Goal: Task Accomplishment & Management: Complete application form

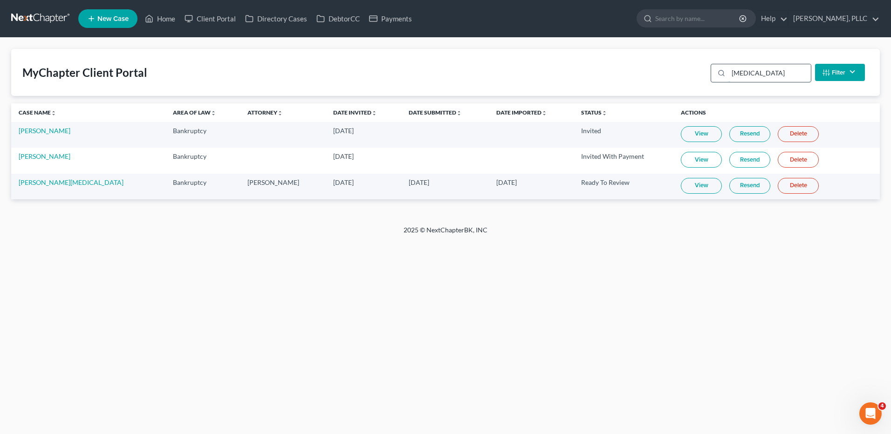
drag, startPoint x: 756, startPoint y: 73, endPoint x: 731, endPoint y: 77, distance: 25.1
click at [734, 72] on input "[MEDICAL_DATA]" at bounding box center [769, 73] width 82 height 18
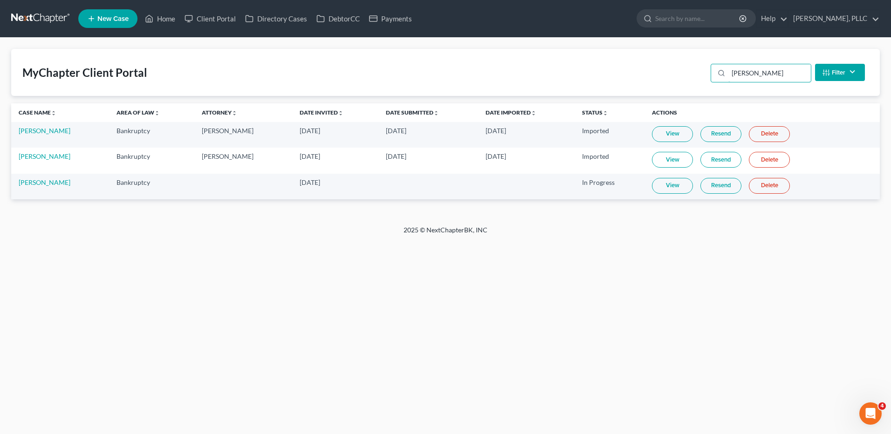
type input "[PERSON_NAME]"
click at [670, 136] on link "View" at bounding box center [672, 134] width 41 height 16
click at [31, 130] on link "[PERSON_NAME]" at bounding box center [45, 131] width 52 height 8
select select "4"
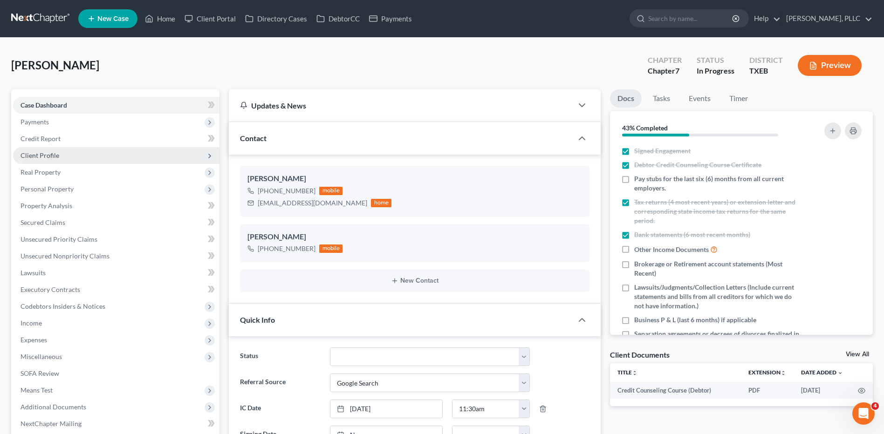
click at [52, 154] on span "Client Profile" at bounding box center [40, 155] width 39 height 8
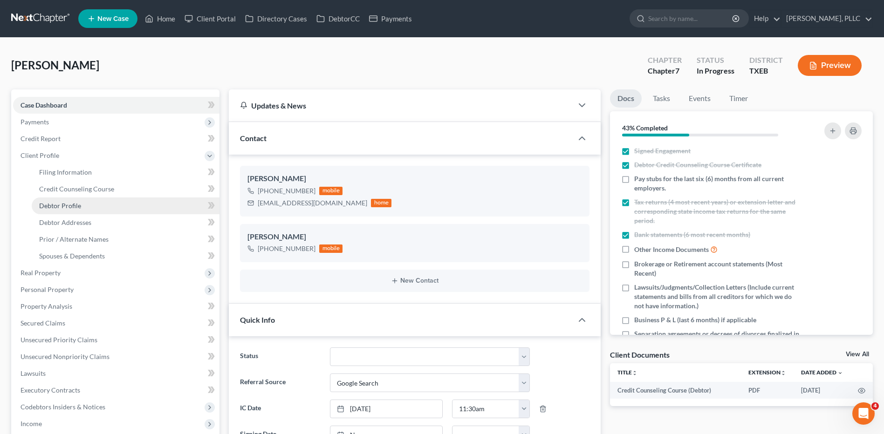
click at [59, 206] on span "Debtor Profile" at bounding box center [60, 206] width 42 height 8
select select "1"
select select "2"
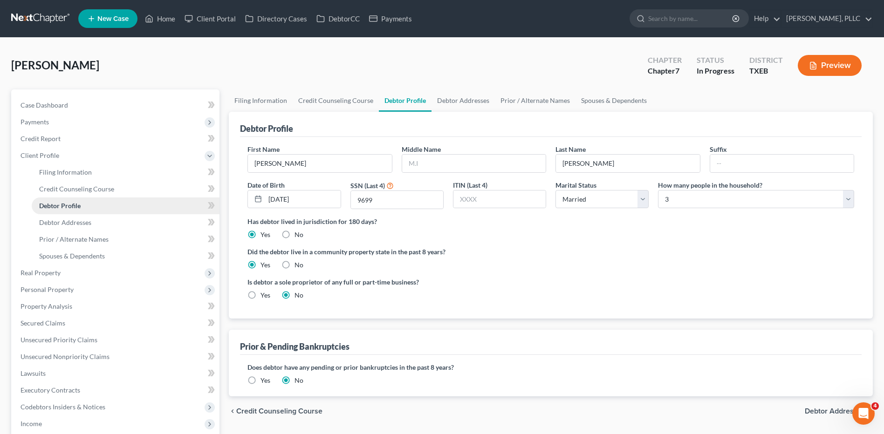
radio input "true"
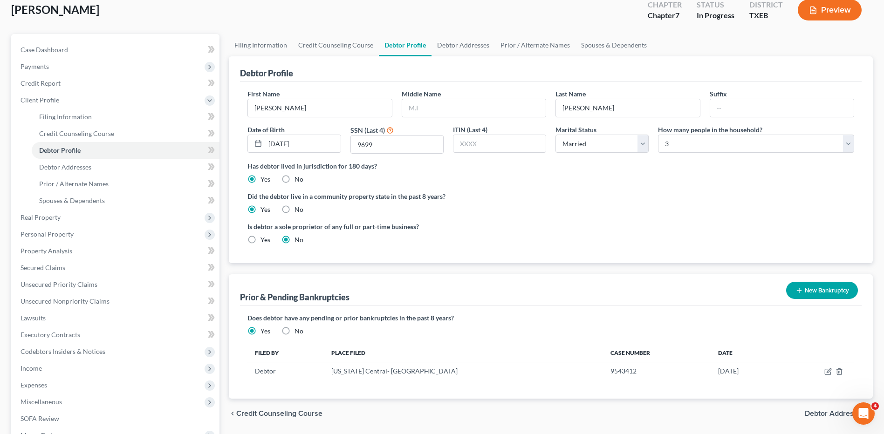
scroll to position [171, 0]
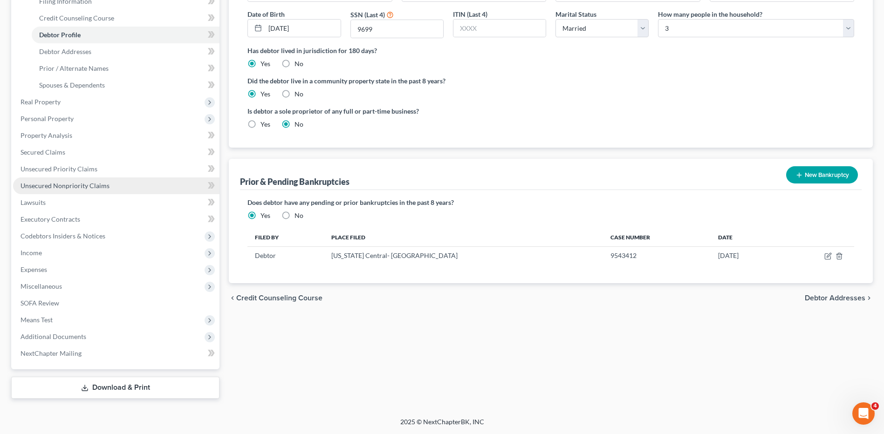
click at [87, 187] on span "Unsecured Nonpriority Claims" at bounding box center [65, 186] width 89 height 8
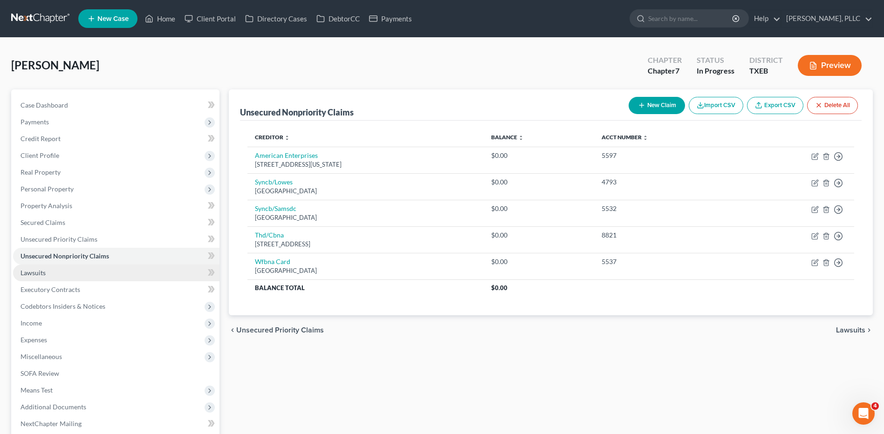
click at [31, 276] on span "Lawsuits" at bounding box center [33, 273] width 25 height 8
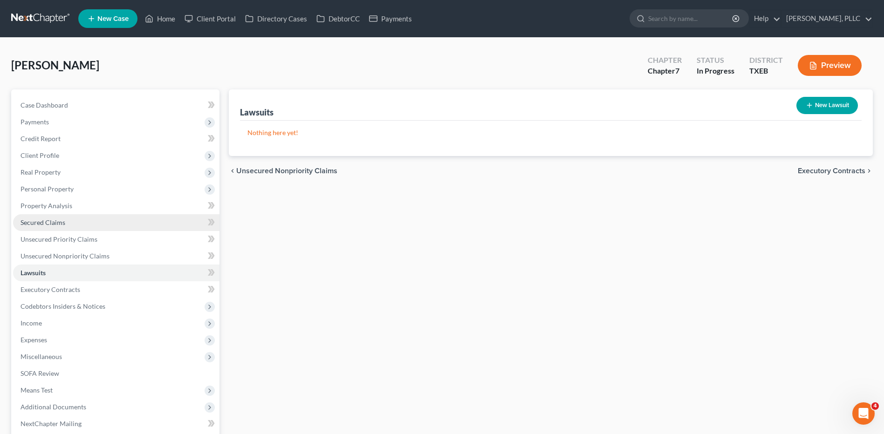
click at [48, 223] on span "Secured Claims" at bounding box center [43, 223] width 45 height 8
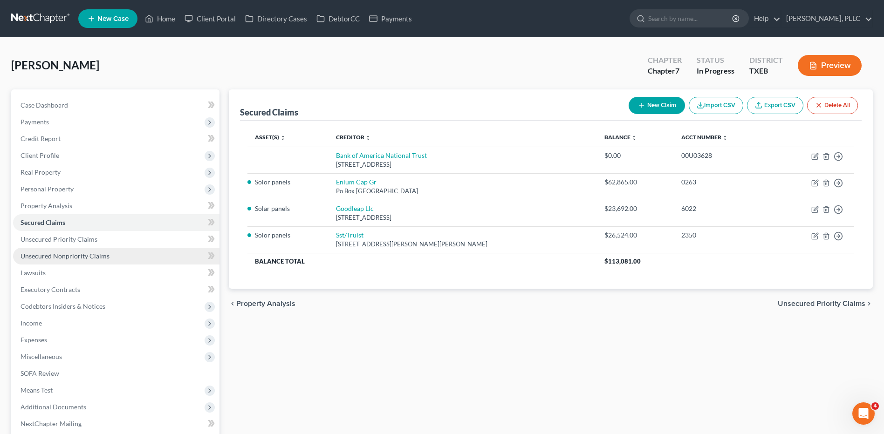
click at [78, 260] on span "Unsecured Nonpriority Claims" at bounding box center [65, 256] width 89 height 8
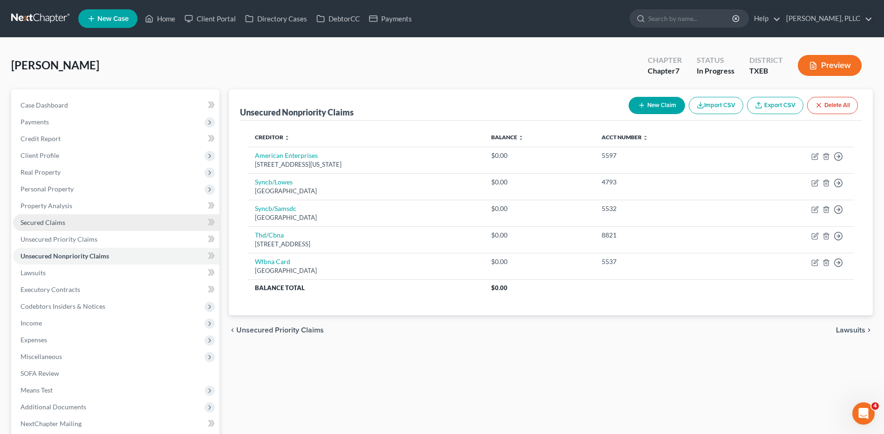
click at [56, 222] on span "Secured Claims" at bounding box center [43, 223] width 45 height 8
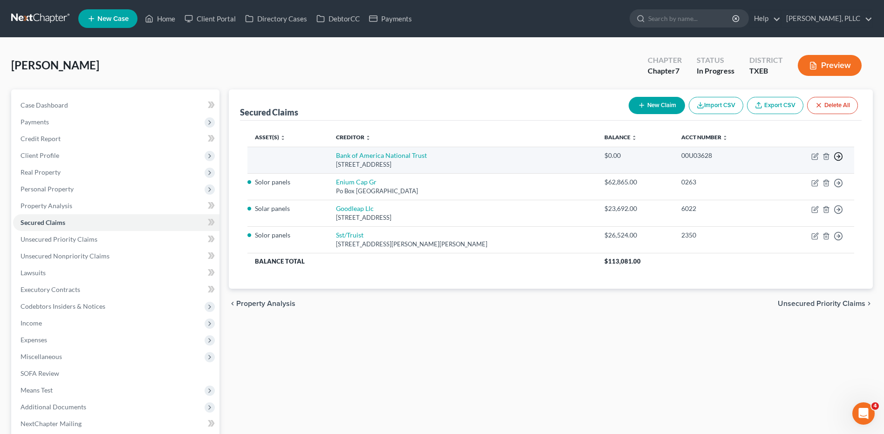
click at [838, 156] on icon "button" at bounding box center [838, 156] width 9 height 9
click at [784, 180] on link "Move to F" at bounding box center [796, 179] width 78 height 16
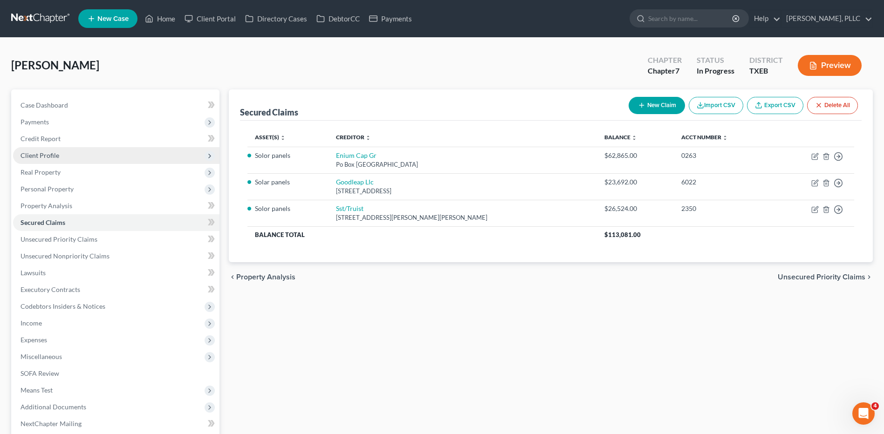
click at [51, 158] on span "Client Profile" at bounding box center [40, 155] width 39 height 8
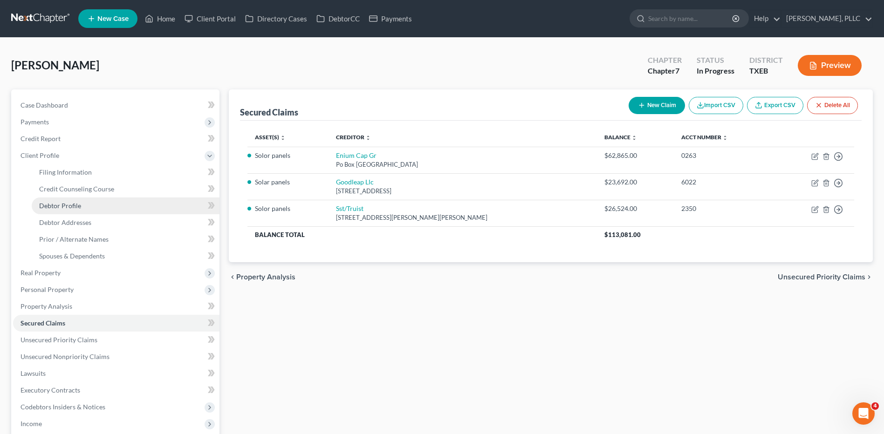
click at [55, 206] on span "Debtor Profile" at bounding box center [60, 206] width 42 height 8
select select "1"
select select "2"
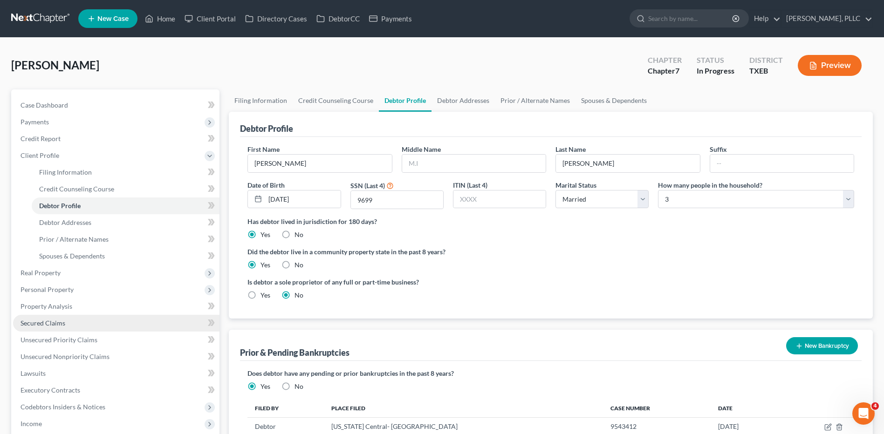
click at [55, 324] on span "Secured Claims" at bounding box center [43, 323] width 45 height 8
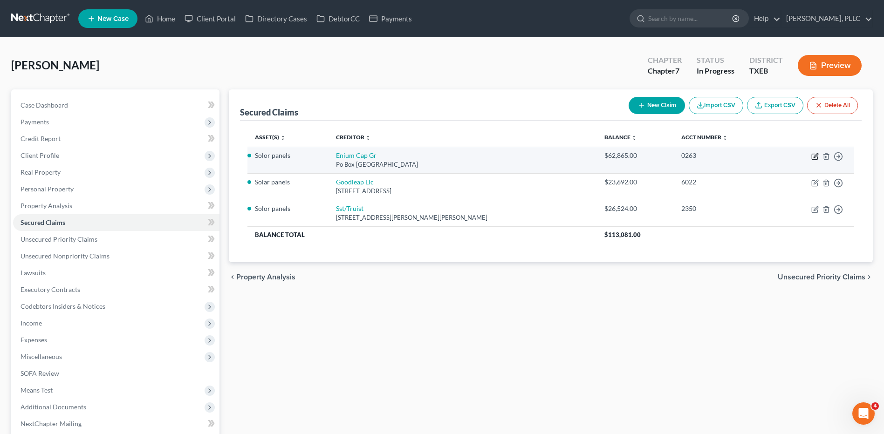
click at [816, 158] on icon "button" at bounding box center [814, 156] width 7 height 7
select select "43"
select select "0"
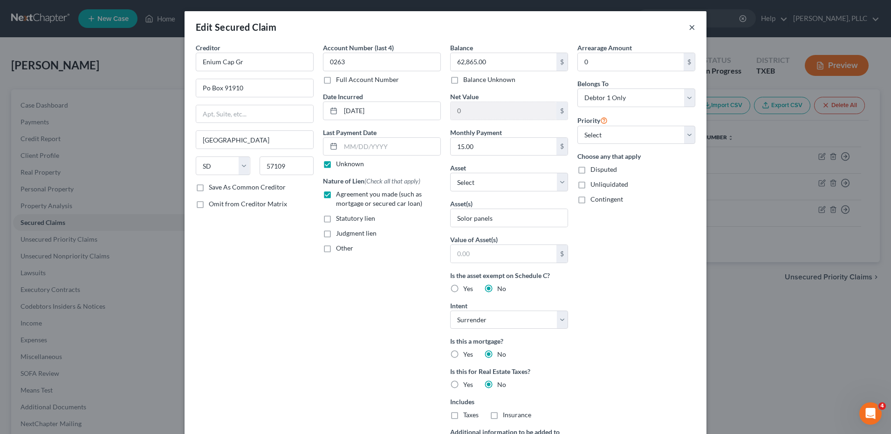
click at [689, 26] on button "×" at bounding box center [692, 26] width 7 height 11
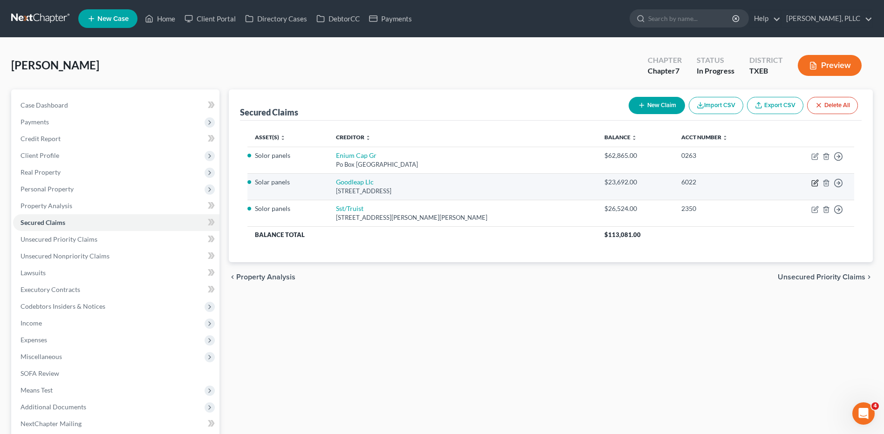
click at [815, 184] on icon "button" at bounding box center [814, 182] width 7 height 7
select select "4"
select select "0"
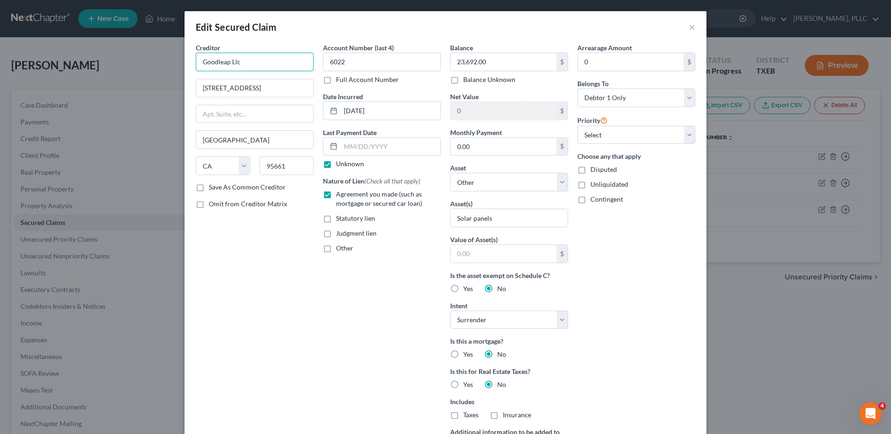
click at [242, 63] on input "Goodleap Llc" at bounding box center [255, 62] width 118 height 19
type input "Goodleap Llc/Loanpal, LLC"
click at [689, 29] on button "×" at bounding box center [692, 26] width 7 height 11
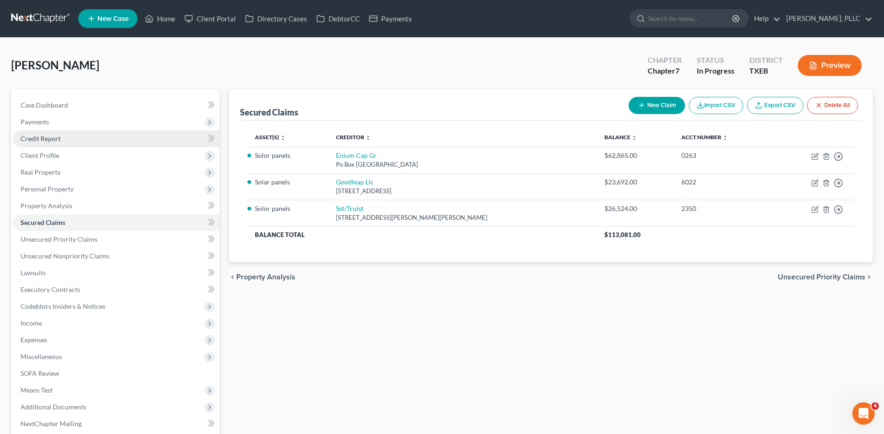
click at [32, 141] on span "Credit Report" at bounding box center [41, 139] width 40 height 8
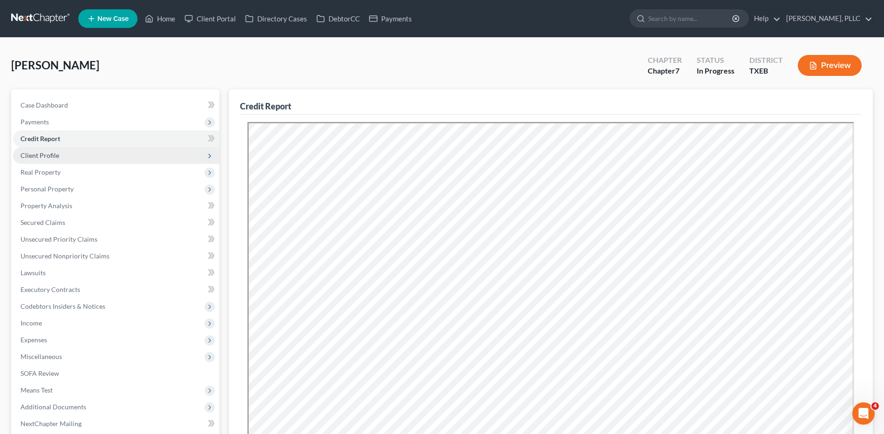
click at [40, 156] on span "Client Profile" at bounding box center [40, 155] width 39 height 8
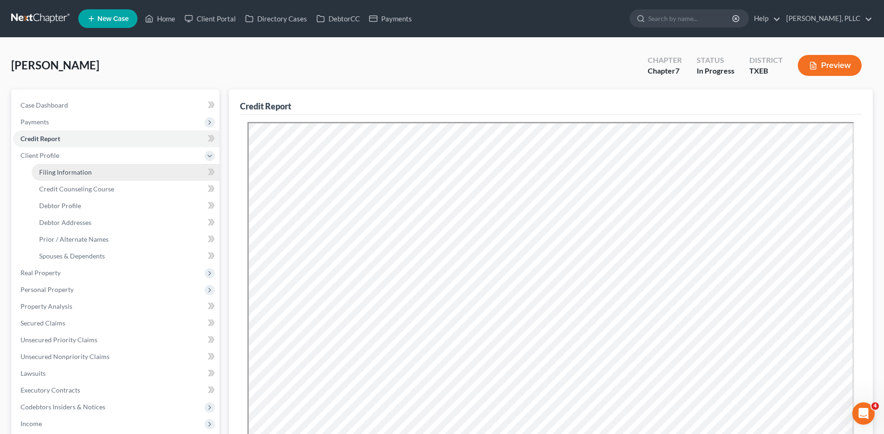
click at [64, 173] on span "Filing Information" at bounding box center [65, 172] width 53 height 8
select select "1"
select select "0"
select select "45"
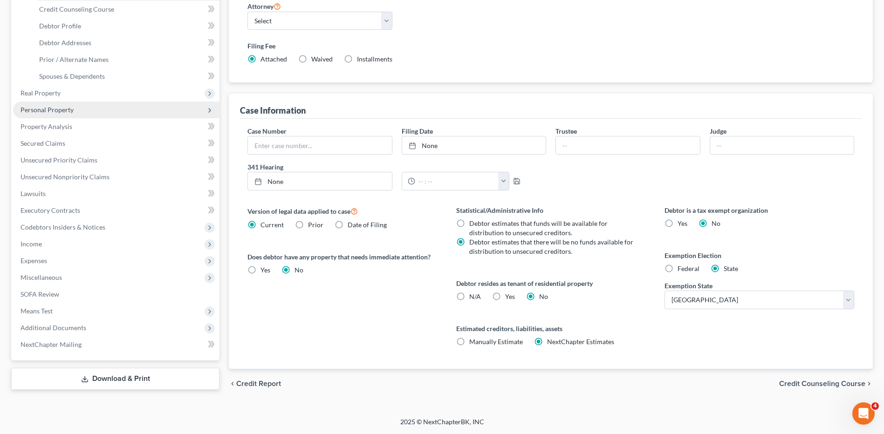
scroll to position [133, 0]
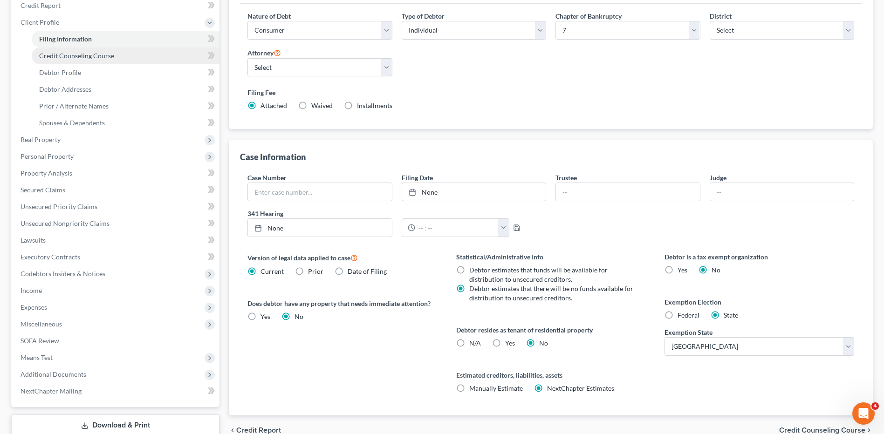
click at [62, 57] on span "Credit Counseling Course" at bounding box center [76, 56] width 75 height 8
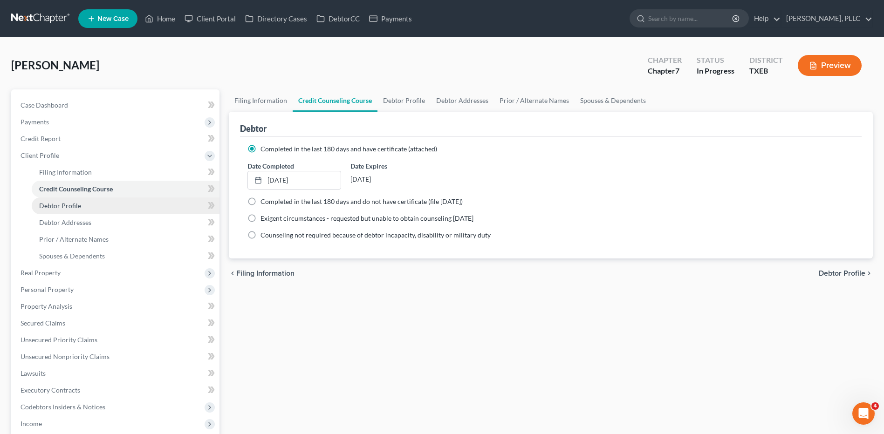
click at [67, 205] on span "Debtor Profile" at bounding box center [60, 206] width 42 height 8
select select "1"
select select "2"
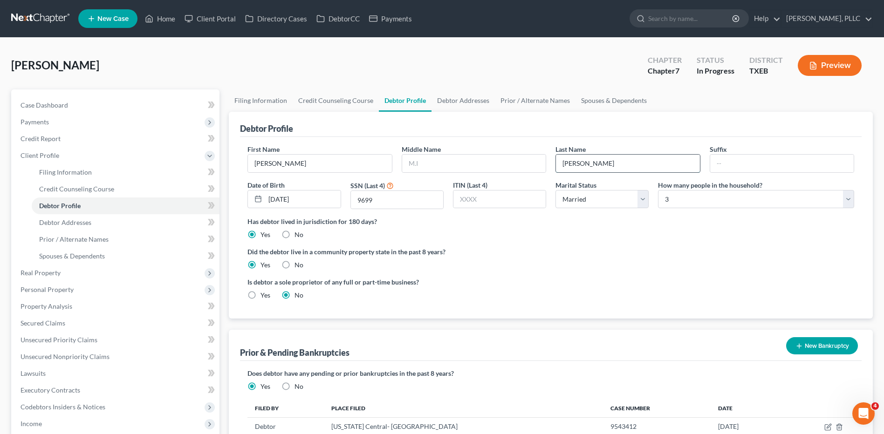
click at [581, 165] on input "[PERSON_NAME]" at bounding box center [628, 164] width 144 height 18
click at [521, 247] on label "Did the debtor live in a community property state in the past 8 years?" at bounding box center [550, 252] width 607 height 10
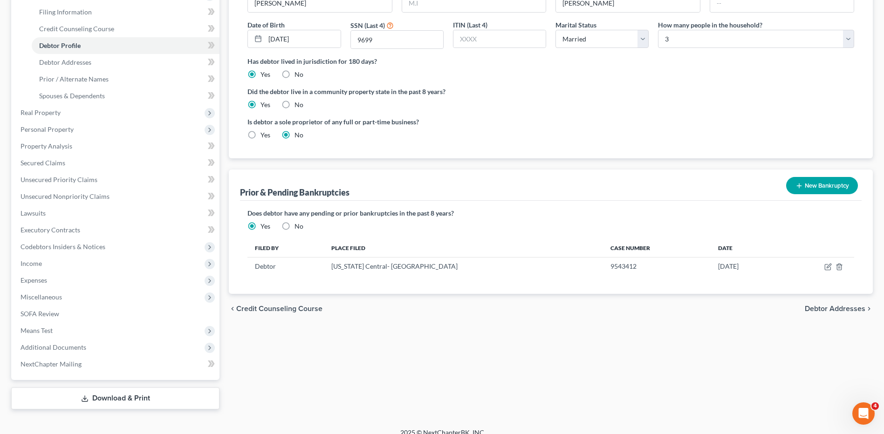
scroll to position [171, 0]
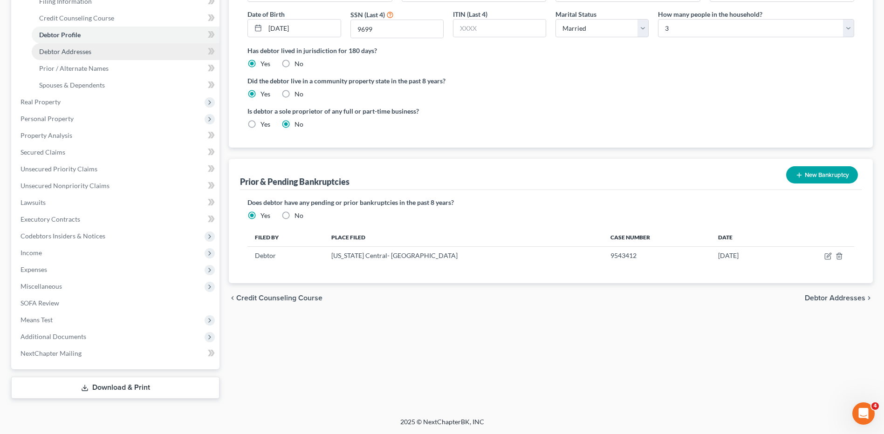
click at [69, 50] on span "Debtor Addresses" at bounding box center [65, 52] width 52 height 8
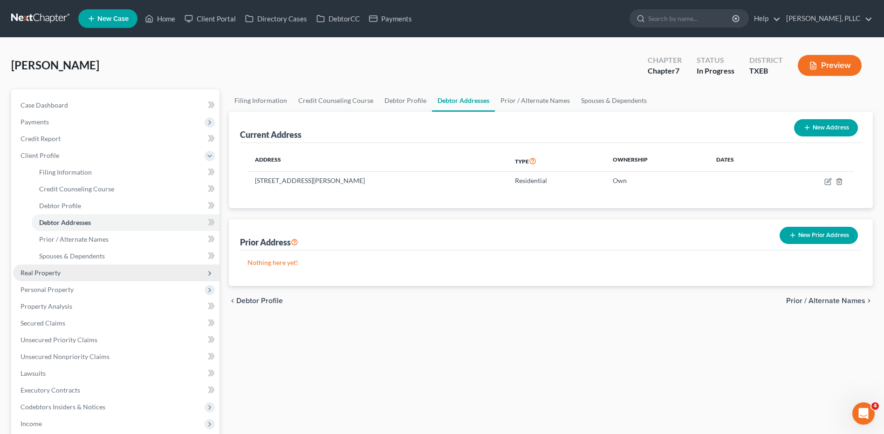
click at [35, 276] on span "Real Property" at bounding box center [41, 273] width 40 height 8
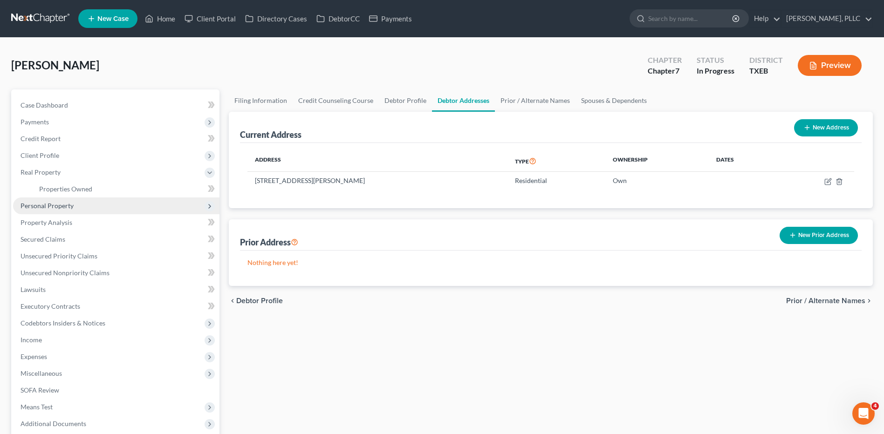
click at [37, 206] on span "Personal Property" at bounding box center [47, 206] width 53 height 8
click at [69, 205] on span "Vehicles Owned" at bounding box center [62, 206] width 47 height 8
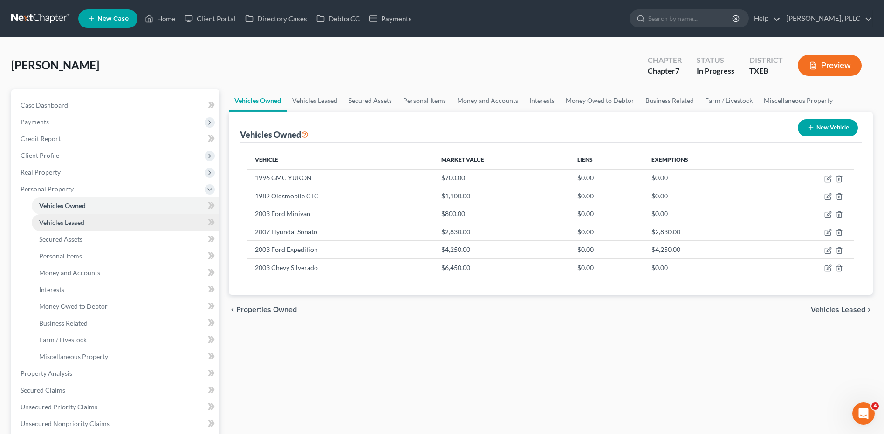
click at [60, 224] on span "Vehicles Leased" at bounding box center [61, 223] width 45 height 8
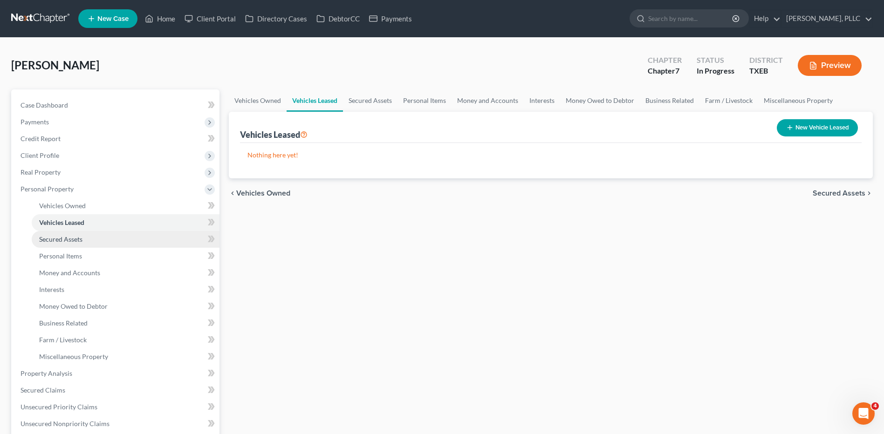
click at [55, 241] on span "Secured Assets" at bounding box center [60, 239] width 43 height 8
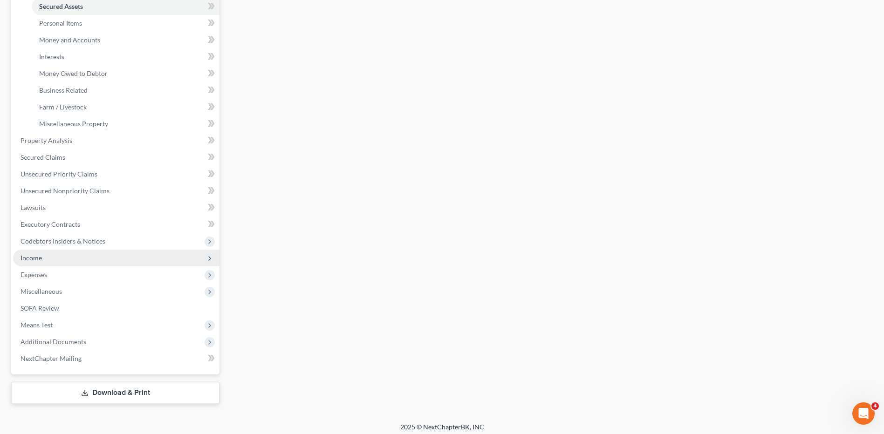
scroll to position [238, 0]
